Goal: Task Accomplishment & Management: Use online tool/utility

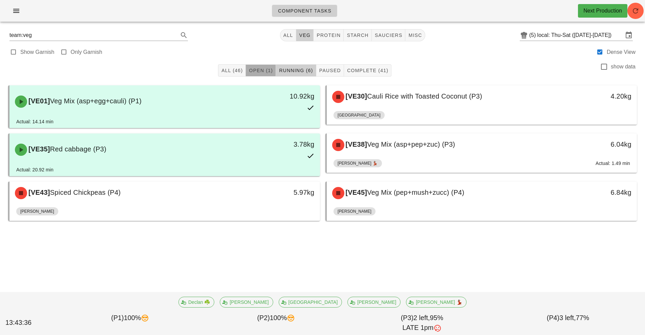
click at [254, 67] on button "Open (1)" at bounding box center [261, 70] width 30 height 12
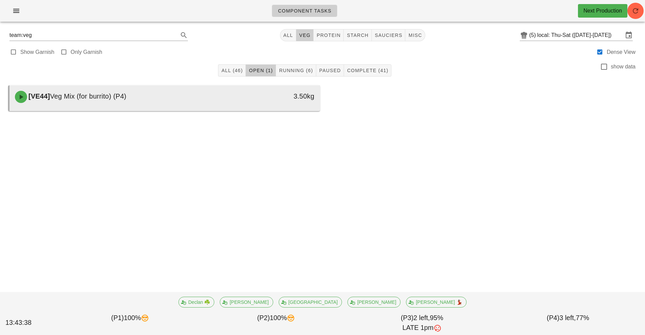
click at [189, 100] on div "[VE44] Veg Mix (for burrito) (P4)" at bounding box center [126, 97] width 231 height 20
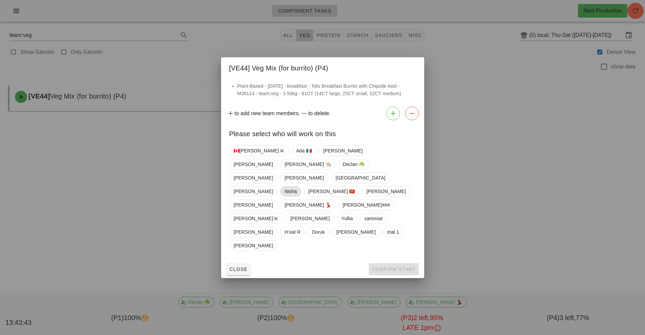
click at [297, 186] on span "Nisha" at bounding box center [290, 191] width 12 height 10
click at [386, 263] on button "Confirm Start" at bounding box center [394, 269] width 50 height 12
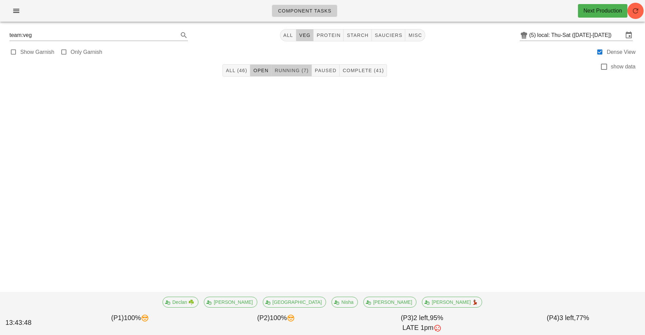
click at [297, 70] on span "Running (7)" at bounding box center [291, 70] width 34 height 5
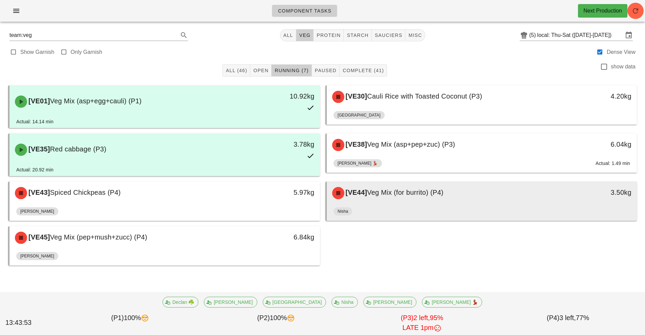
click at [426, 200] on div "[VE44] Veg Mix (for burrito) (P4)" at bounding box center [443, 193] width 231 height 20
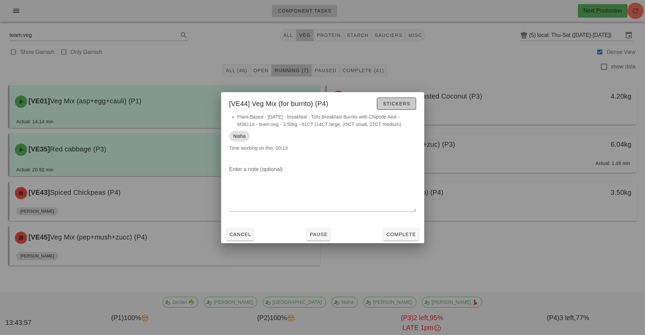
click at [410, 105] on span "Stickers" at bounding box center [396, 103] width 27 height 5
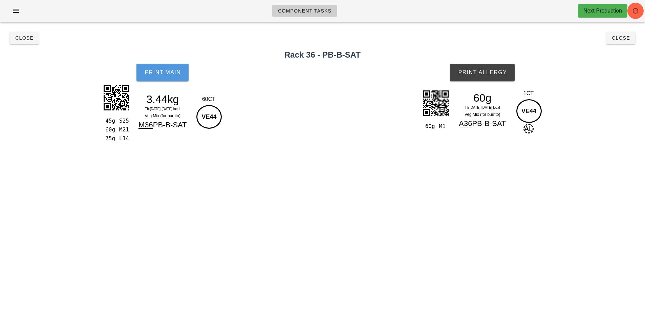
click at [175, 71] on span "Print Main" at bounding box center [162, 72] width 37 height 6
click at [483, 76] on button "Print Allergy" at bounding box center [482, 73] width 65 height 18
click at [626, 43] on button "Close" at bounding box center [620, 38] width 29 height 12
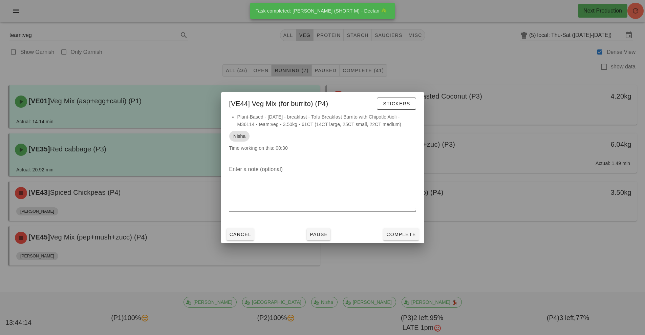
click at [286, 65] on div at bounding box center [322, 167] width 645 height 335
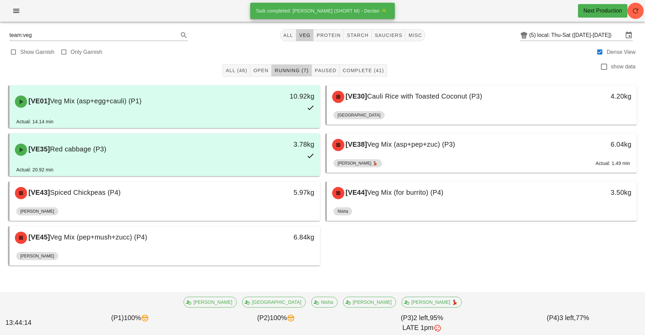
click at [282, 72] on span "Running (7)" at bounding box center [291, 70] width 34 height 5
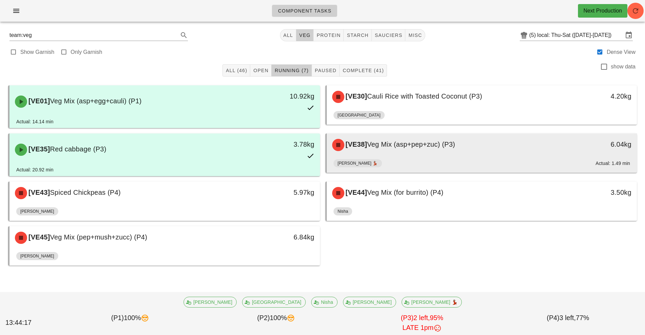
click at [400, 148] on span "Veg Mix (asp+pep+zuc) (P3)" at bounding box center [411, 144] width 88 height 7
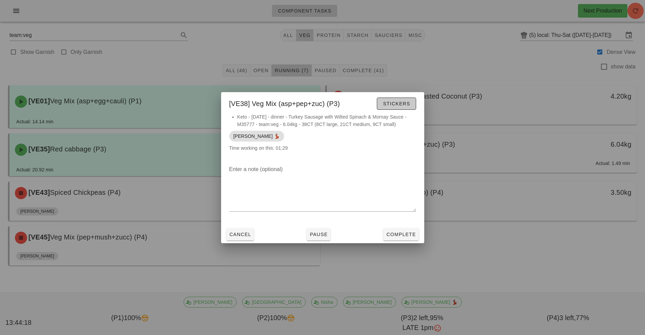
click at [391, 103] on span "Stickers" at bounding box center [396, 103] width 27 height 5
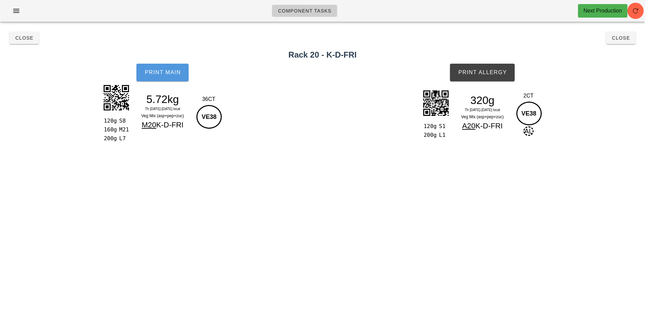
click at [161, 78] on button "Print Main" at bounding box center [162, 73] width 52 height 18
click at [477, 74] on span "Print Allergy" at bounding box center [482, 72] width 49 height 6
click at [623, 38] on span "Close" at bounding box center [621, 37] width 19 height 5
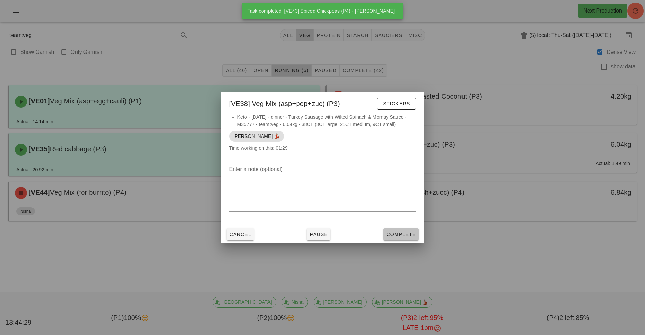
click at [407, 235] on span "Complete" at bounding box center [401, 234] width 30 height 5
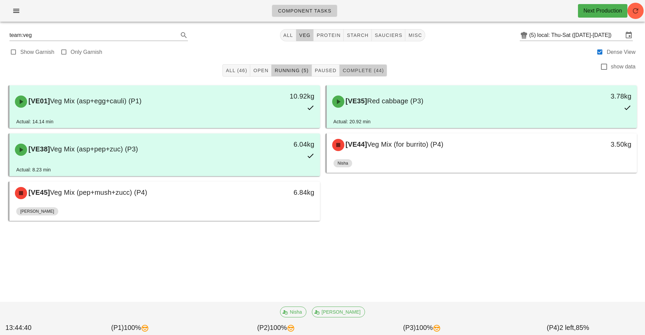
click at [380, 75] on button "Complete (44)" at bounding box center [363, 70] width 47 height 12
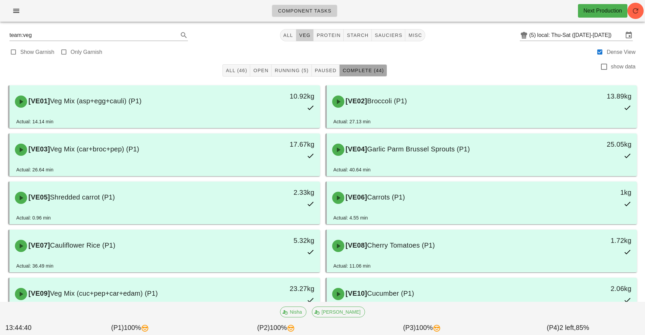
click at [340, 66] on button "Complete (44)" at bounding box center [363, 70] width 47 height 12
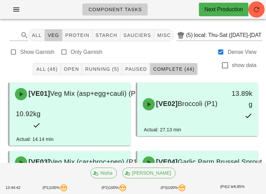
click at [170, 55] on div "Show Garnish Only Garnish Dense View" at bounding box center [133, 51] width 258 height 16
click at [165, 54] on div "Show Garnish Only Garnish Dense View" at bounding box center [133, 51] width 258 height 16
click at [164, 49] on div "Show Garnish Only Garnish Dense View" at bounding box center [133, 51] width 258 height 16
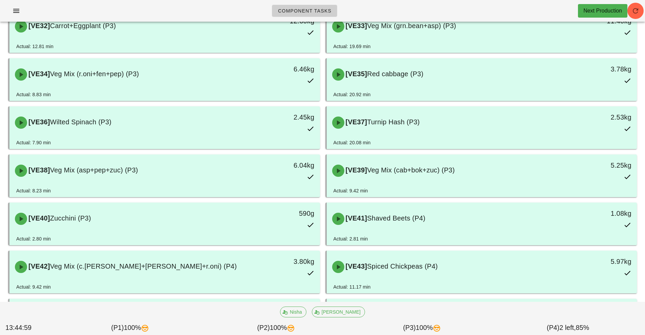
scroll to position [796, 0]
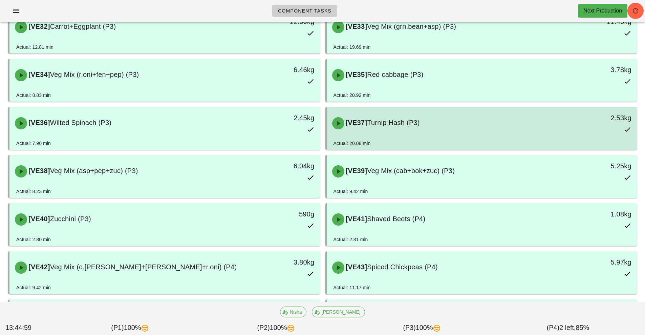
click at [411, 129] on div "[VE37] Turnip Hash (P3)" at bounding box center [443, 123] width 231 height 20
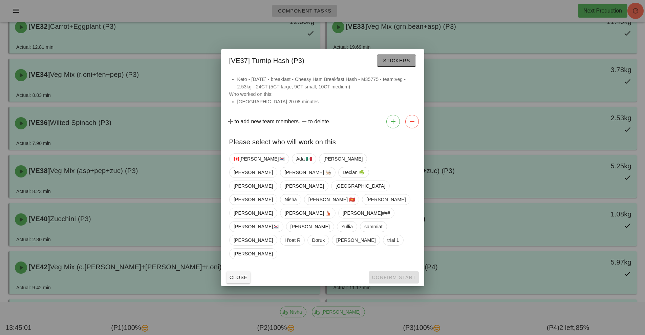
click at [407, 63] on span "Stickers" at bounding box center [396, 60] width 27 height 5
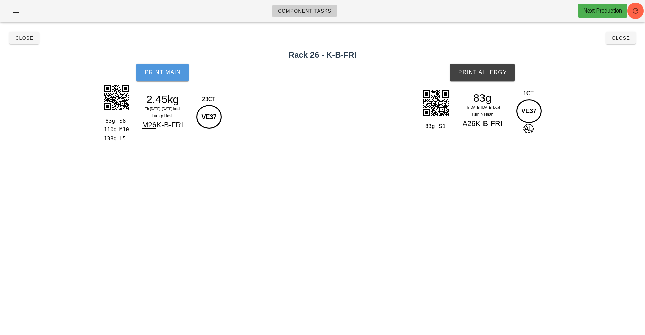
click at [173, 74] on span "Print Main" at bounding box center [162, 72] width 37 height 6
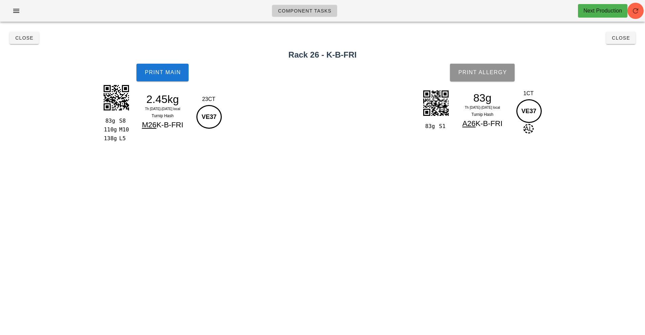
click at [497, 70] on span "Print Allergy" at bounding box center [482, 72] width 49 height 6
click at [626, 36] on span "Close" at bounding box center [621, 37] width 19 height 5
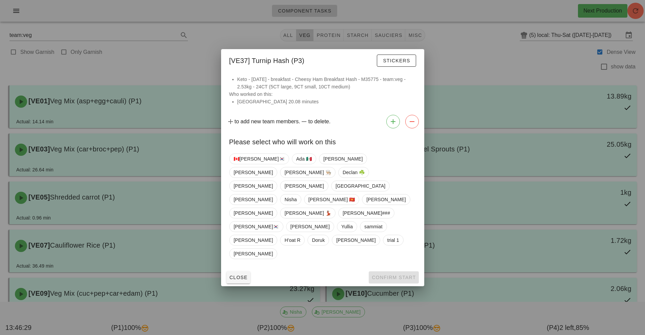
click at [338, 40] on div at bounding box center [322, 167] width 645 height 335
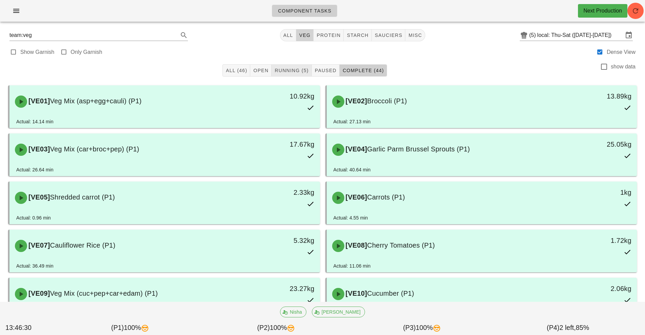
click at [303, 40] on button "veg" at bounding box center [305, 35] width 18 height 12
click at [297, 68] on span "Running (5)" at bounding box center [291, 70] width 34 height 5
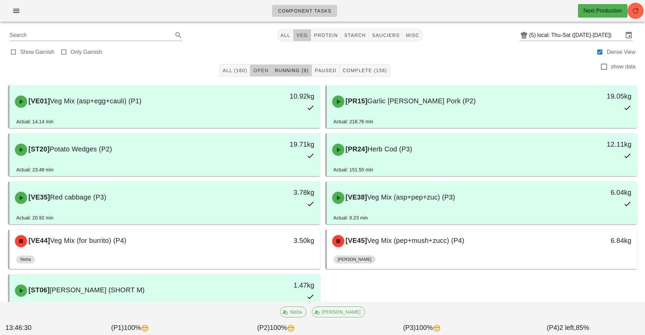
click at [264, 70] on span "Open" at bounding box center [261, 70] width 16 height 5
